Goal: Navigation & Orientation: Find specific page/section

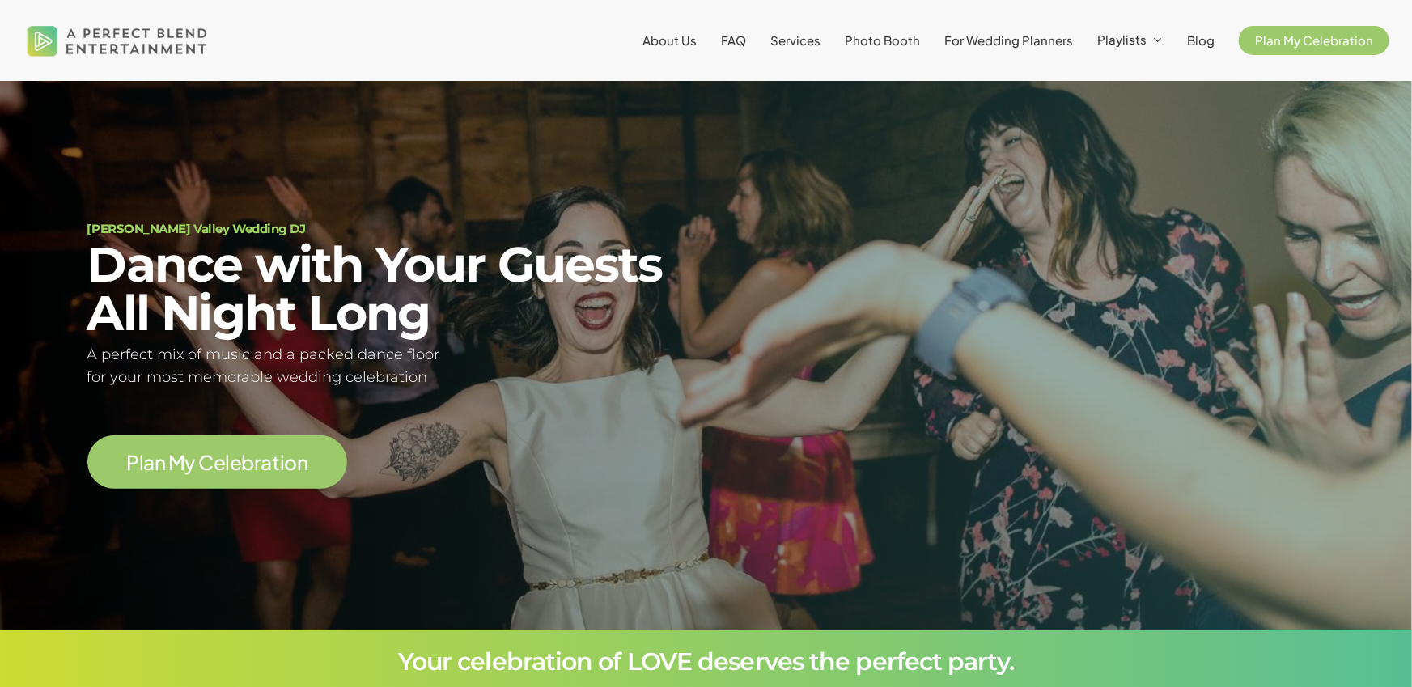
scroll to position [122, 0]
click at [697, 44] on span "About Us" at bounding box center [669, 39] width 54 height 15
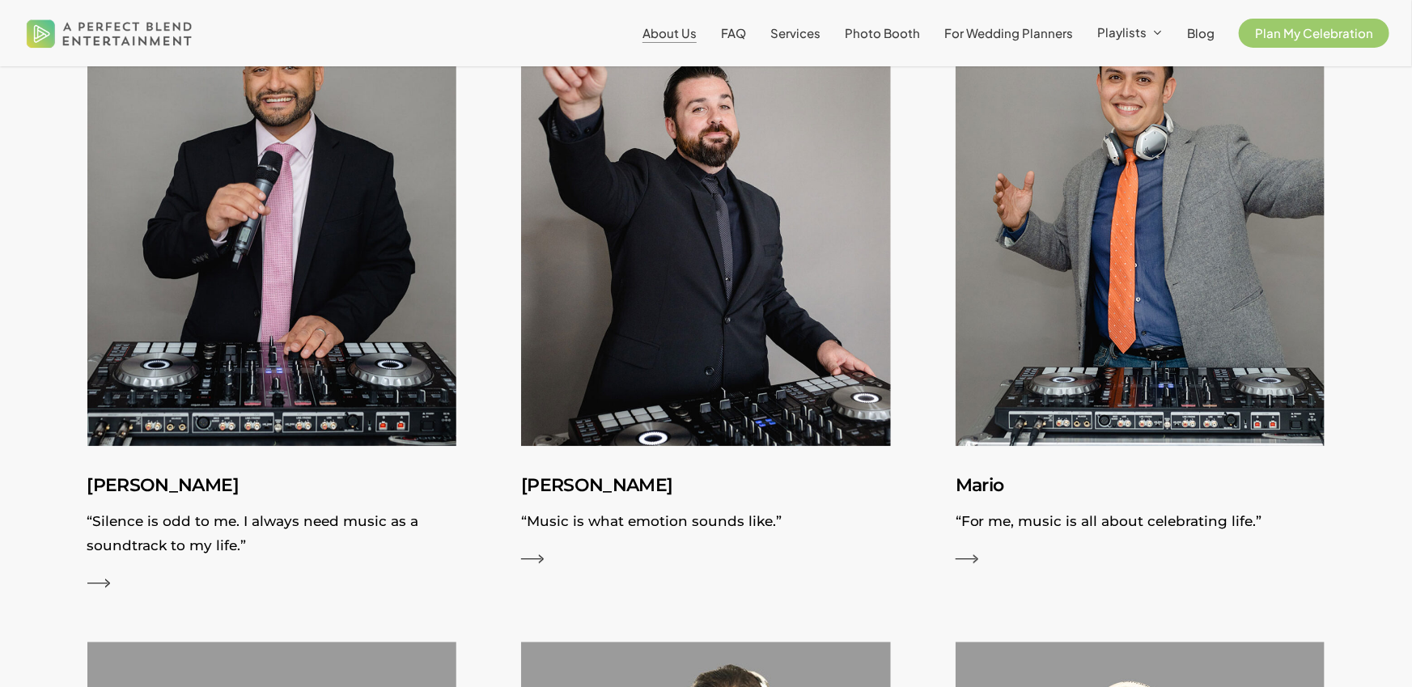
scroll to position [1856, 0]
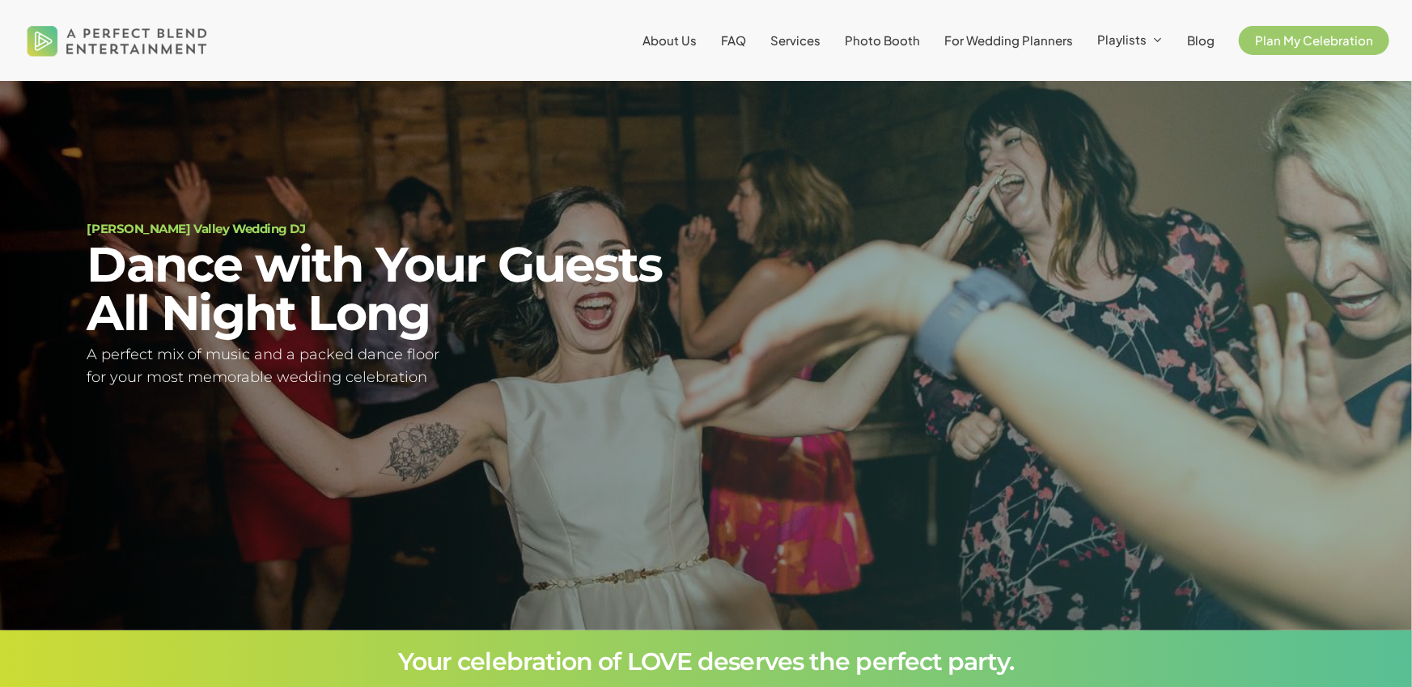
scroll to position [122, 0]
